Goal: Obtain resource: Download file/media

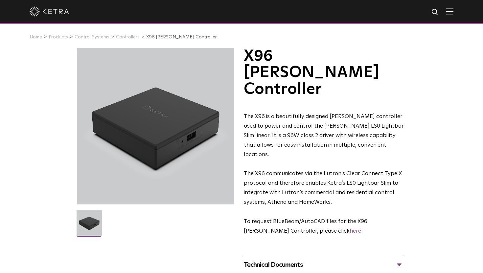
click at [289, 260] on div "Technical Documents" at bounding box center [324, 265] width 160 height 11
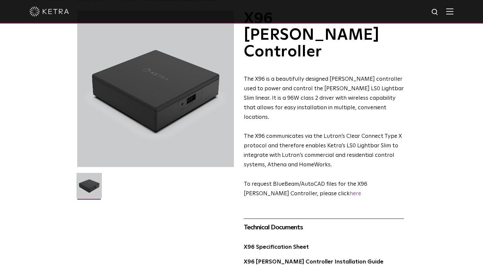
scroll to position [52, 0]
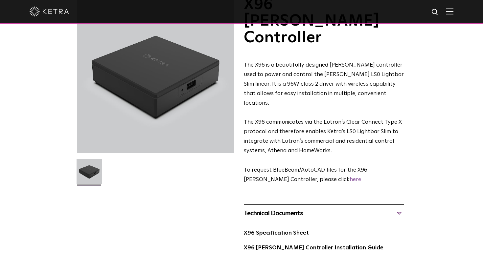
click at [288, 229] on div "X96 Specification Sheet" at bounding box center [324, 236] width 160 height 15
click at [287, 231] on link "X96 Specification Sheet" at bounding box center [276, 234] width 65 height 6
